Goal: Find specific page/section: Find specific page/section

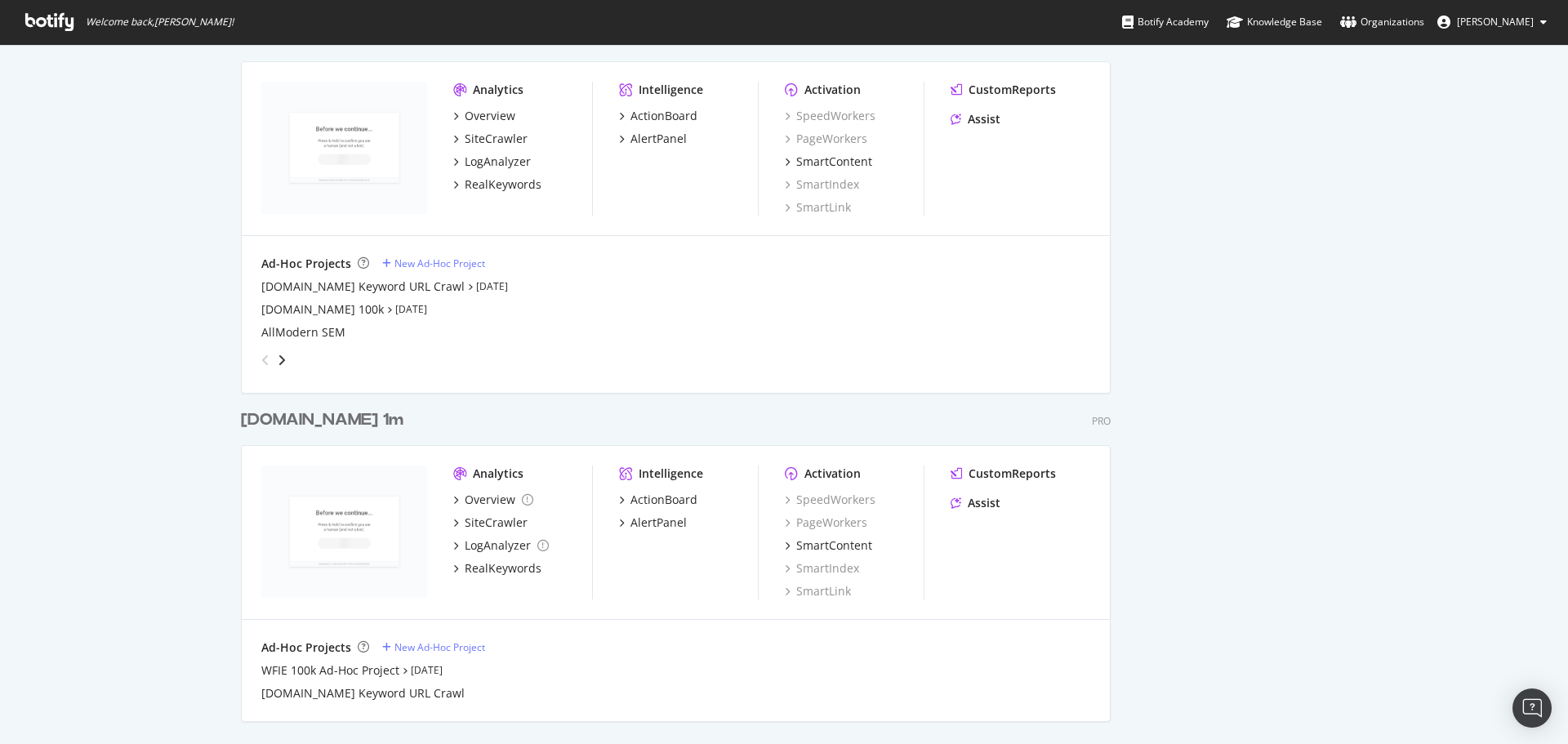
scroll to position [1960, 0]
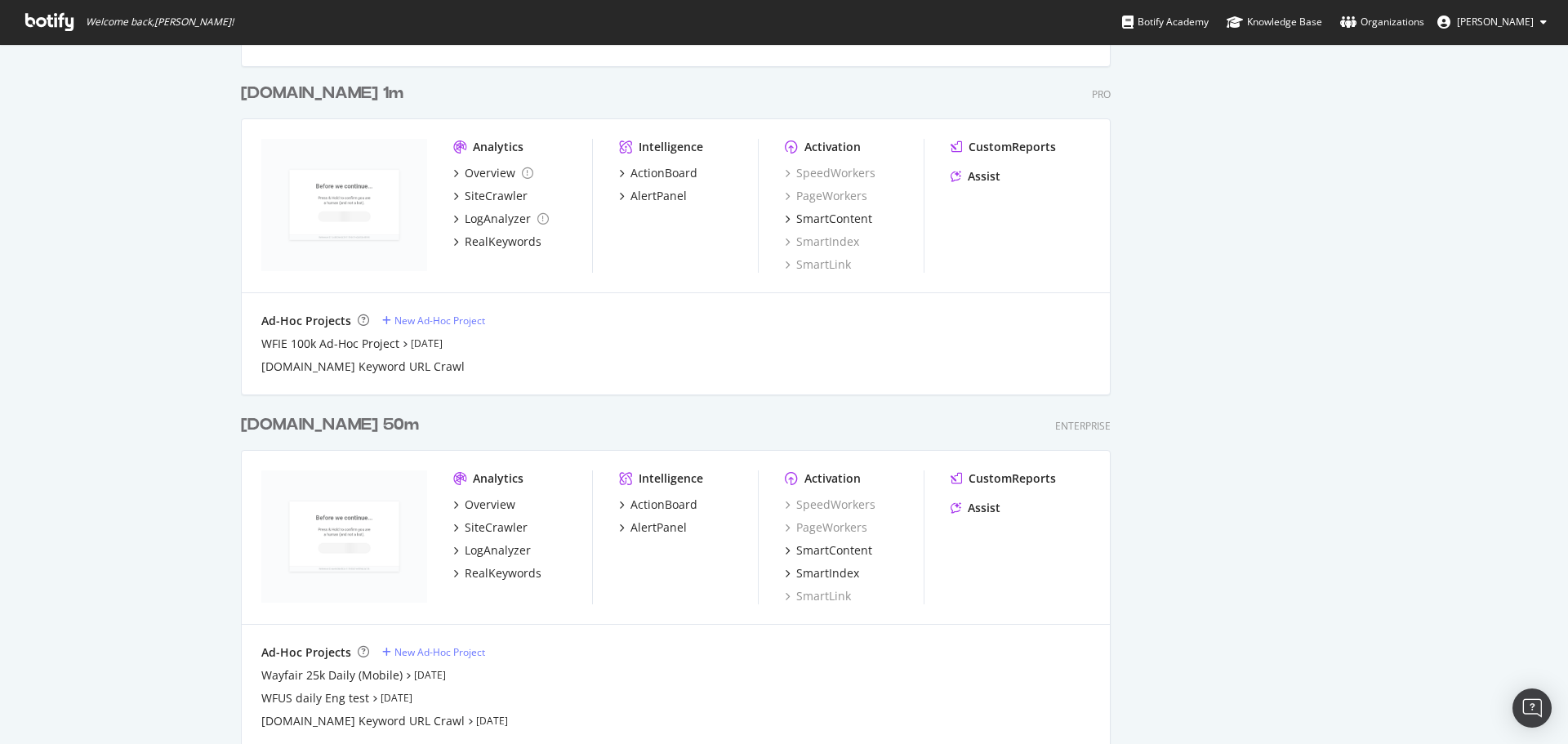
click at [362, 430] on div "[DOMAIN_NAME] 50m" at bounding box center [330, 425] width 178 height 24
